Goal: Task Accomplishment & Management: Use online tool/utility

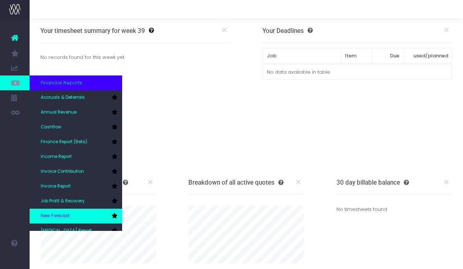
click at [59, 216] on span "New Forecast" at bounding box center [55, 216] width 29 height 7
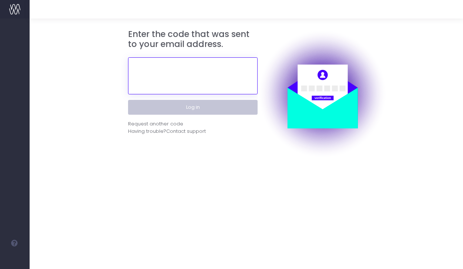
paste input "230354"
type input "230354"
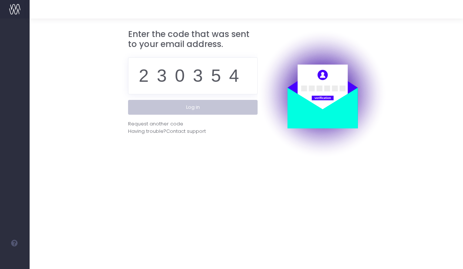
click at [241, 110] on button "Log in" at bounding box center [193, 107] width 130 height 15
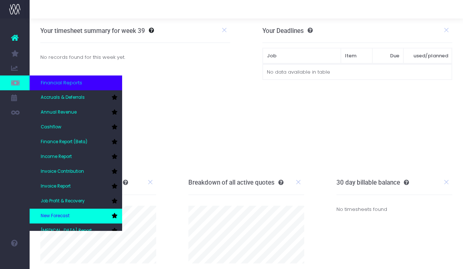
click at [63, 218] on span "New Forecast" at bounding box center [55, 216] width 29 height 7
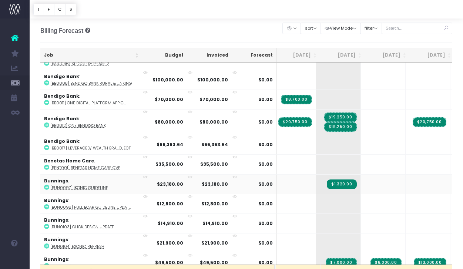
scroll to position [238, 91]
